Goal: Book appointment/travel/reservation

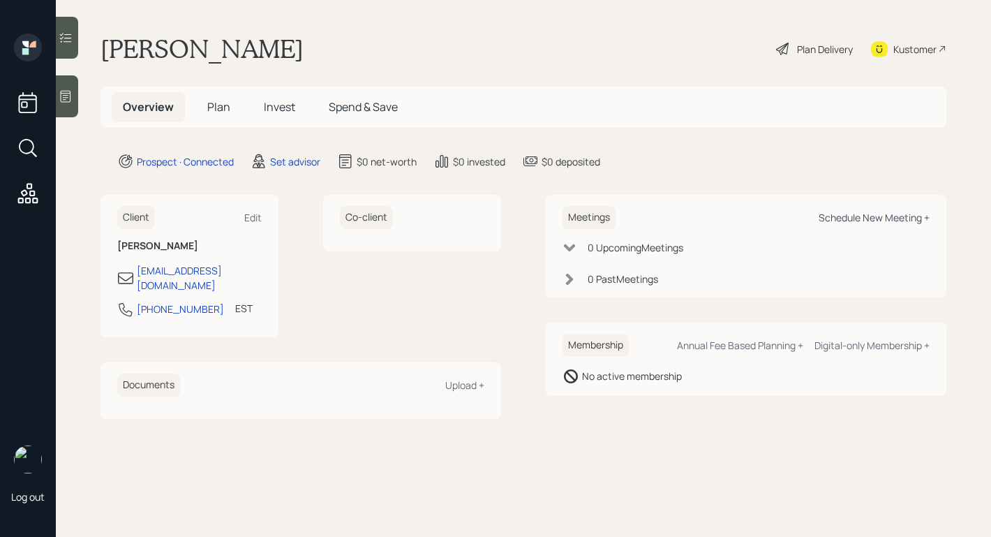
click at [844, 222] on div "Schedule New Meeting +" at bounding box center [873, 217] width 111 height 13
select select "round-[PERSON_NAME]"
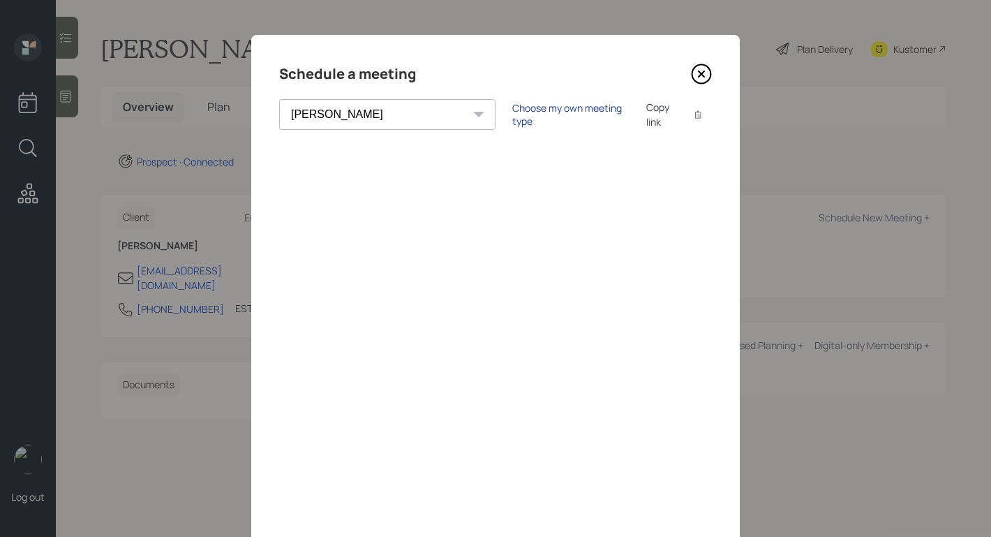
click at [526, 114] on div "Choose my own meeting type" at bounding box center [570, 114] width 117 height 27
click at [698, 75] on icon at bounding box center [701, 73] width 21 height 21
